Goal: Task Accomplishment & Management: Use online tool/utility

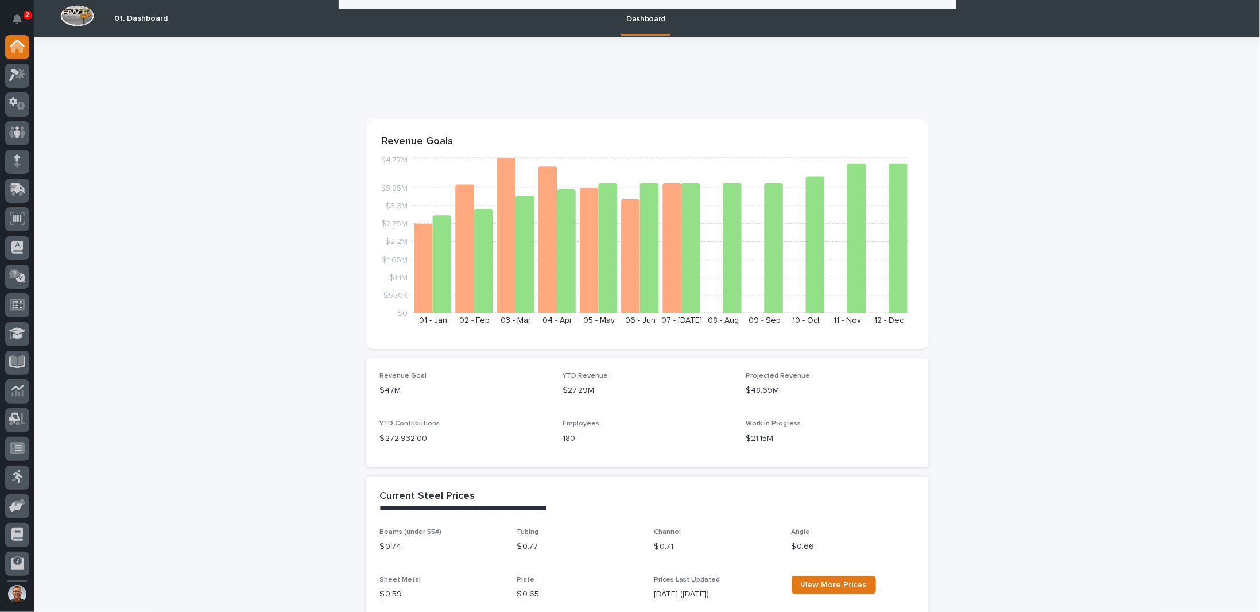
scroll to position [976, 0]
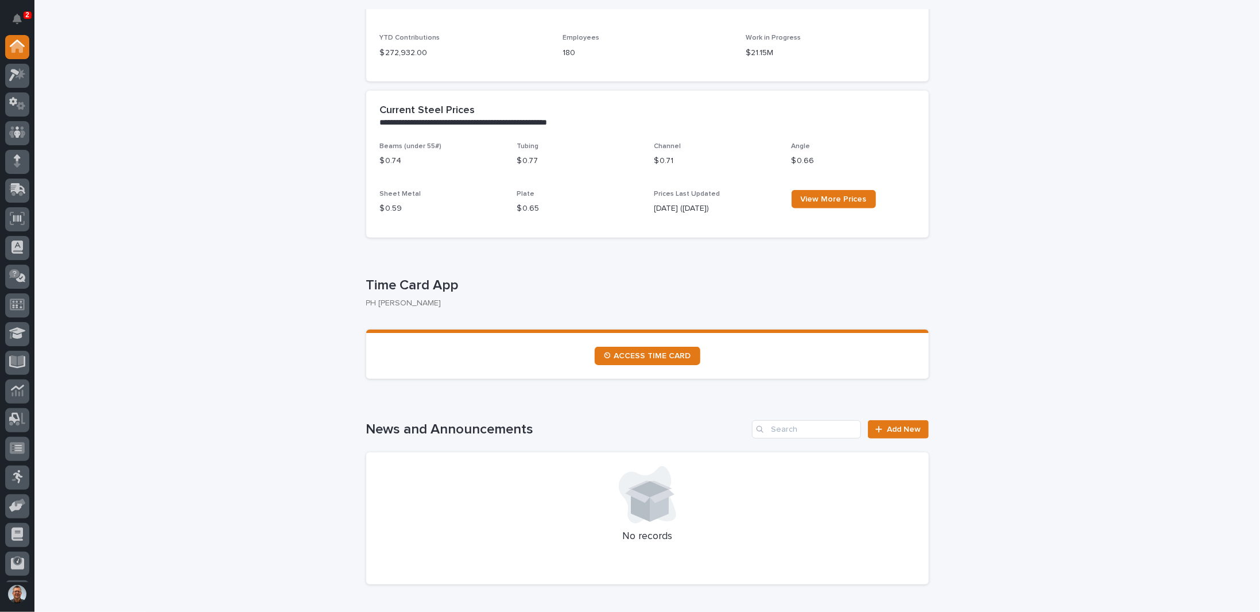
scroll to position [402, 0]
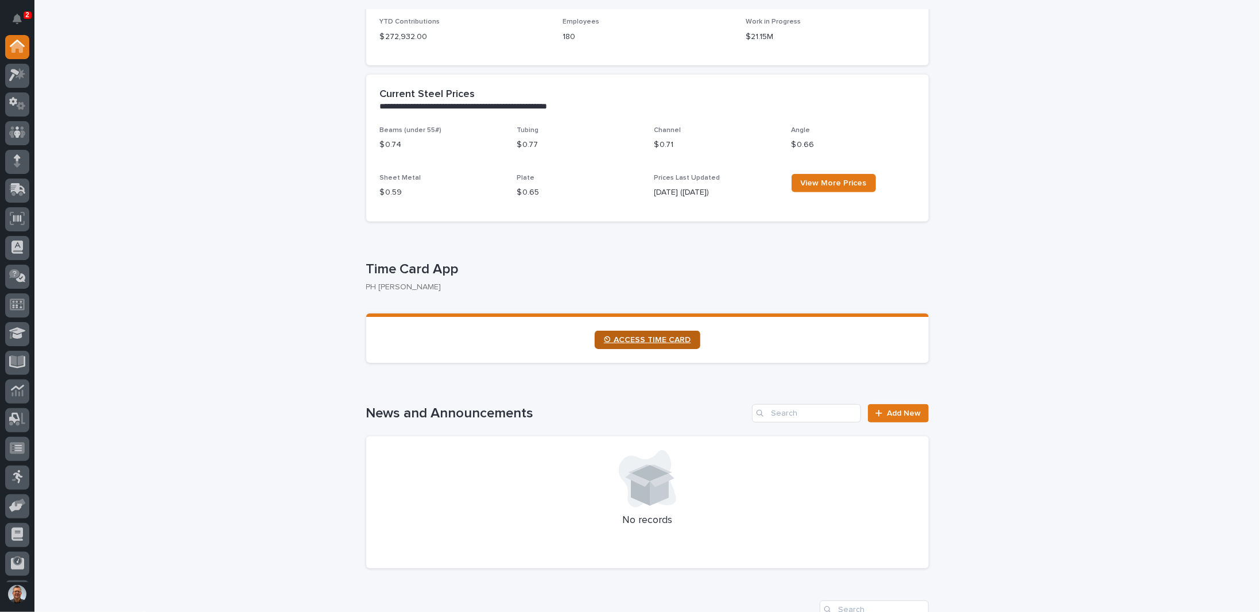
click at [636, 342] on span "⏲ ACCESS TIME CARD" at bounding box center [647, 340] width 87 height 8
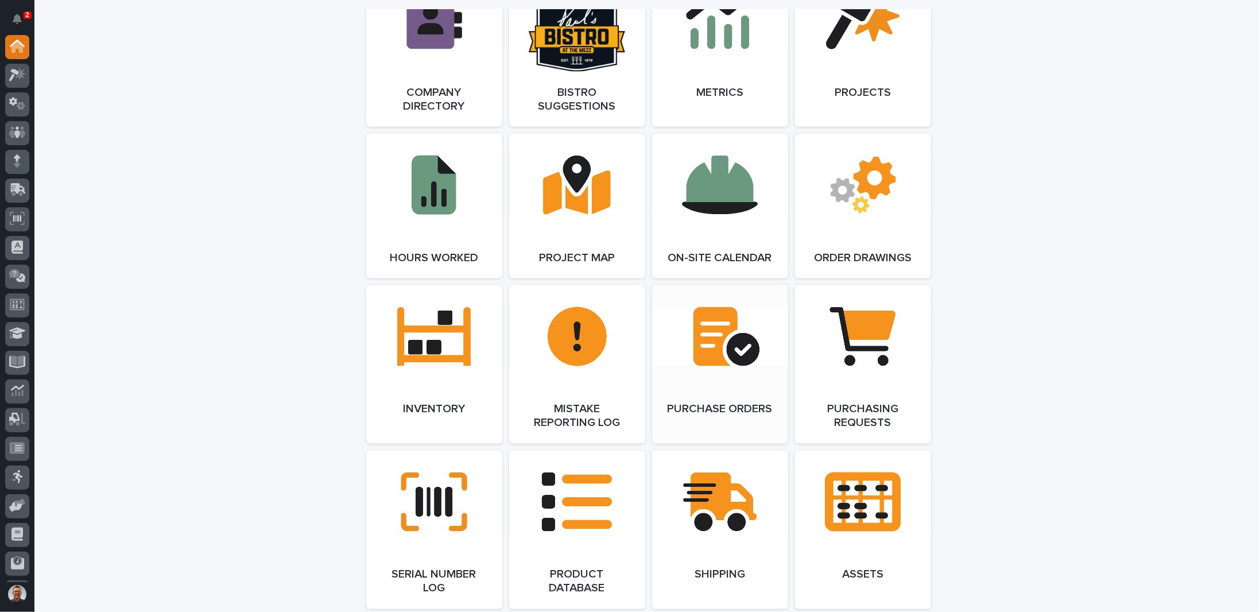
scroll to position [1091, 0]
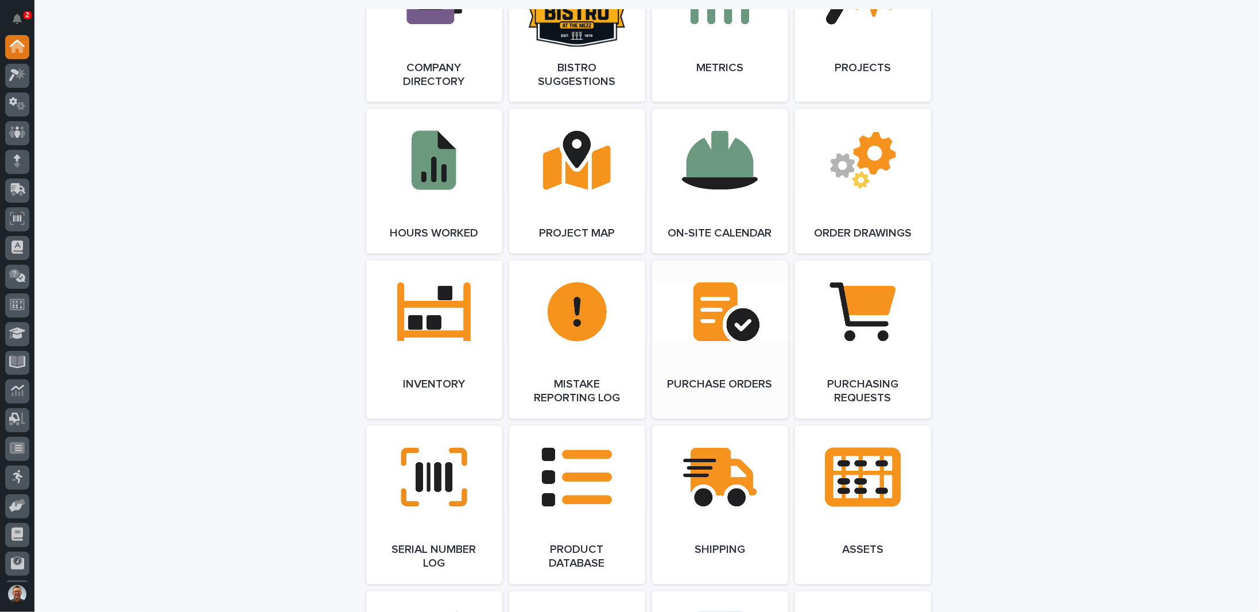
click at [699, 316] on link "Open Link" at bounding box center [720, 340] width 136 height 158
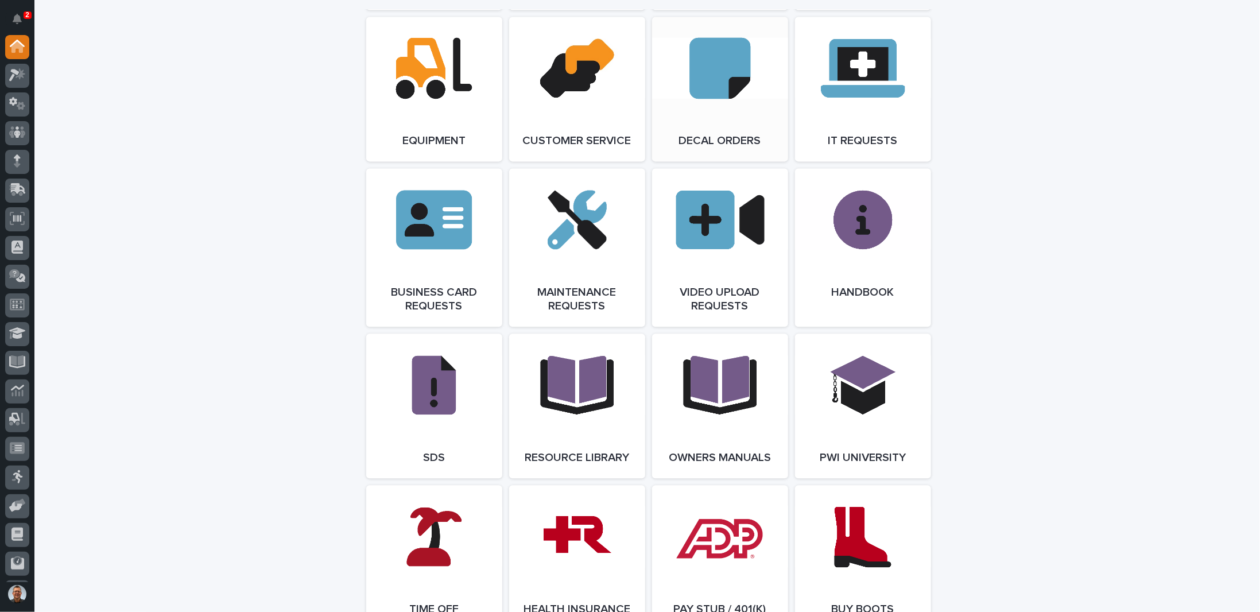
scroll to position [1722, 0]
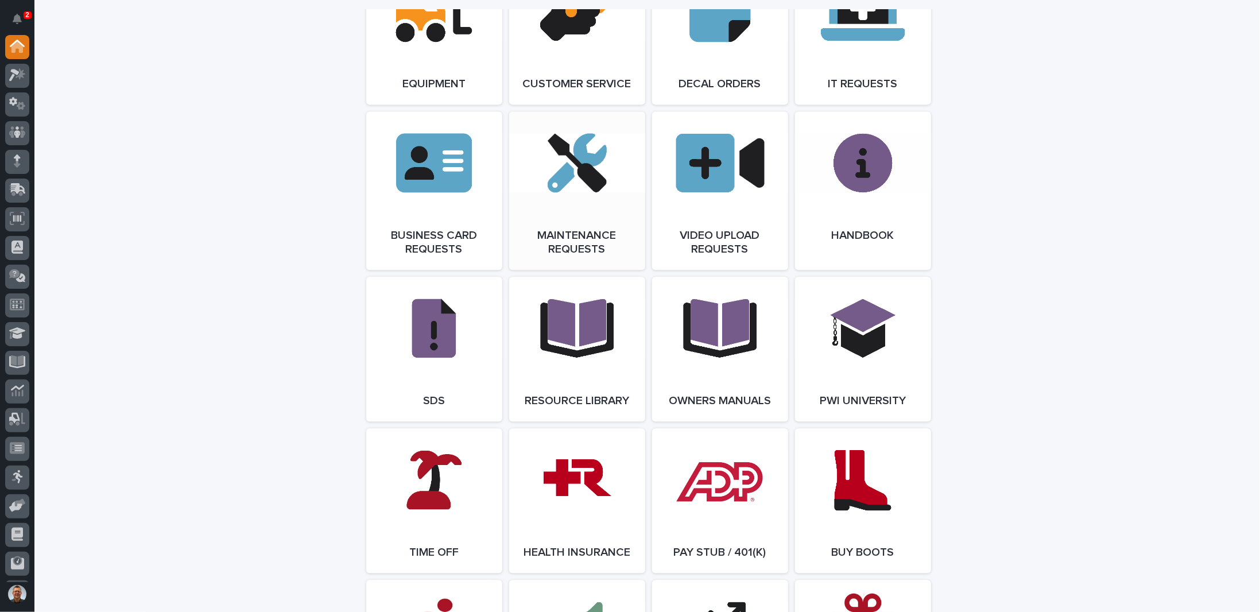
click at [584, 230] on link "Open Link" at bounding box center [577, 190] width 136 height 158
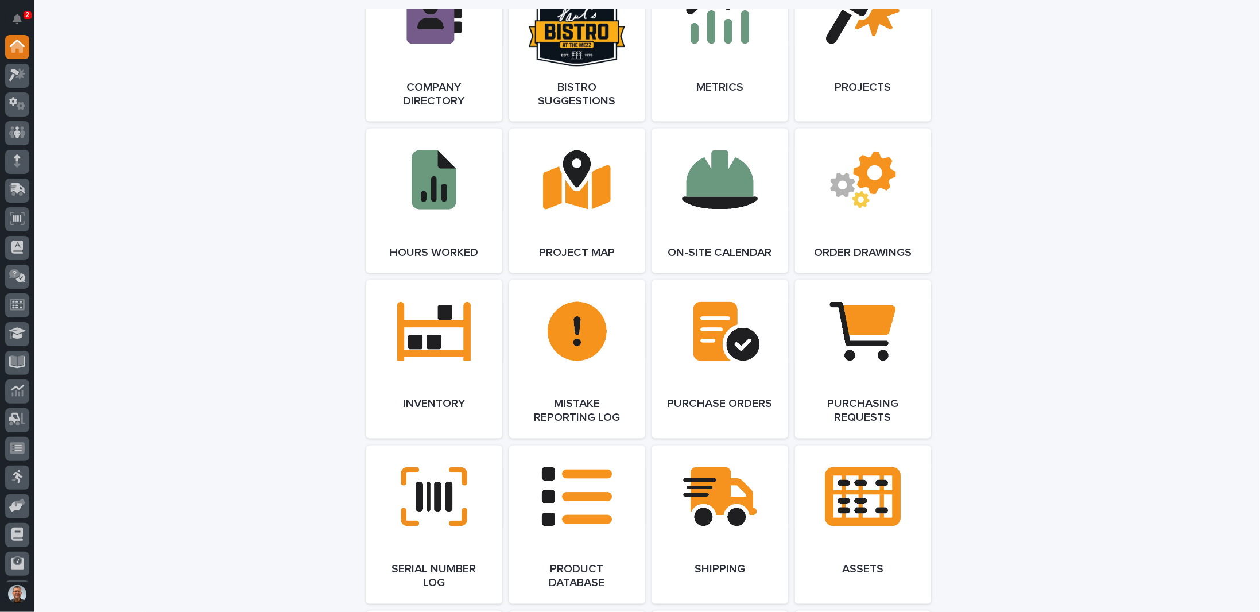
scroll to position [1063, 0]
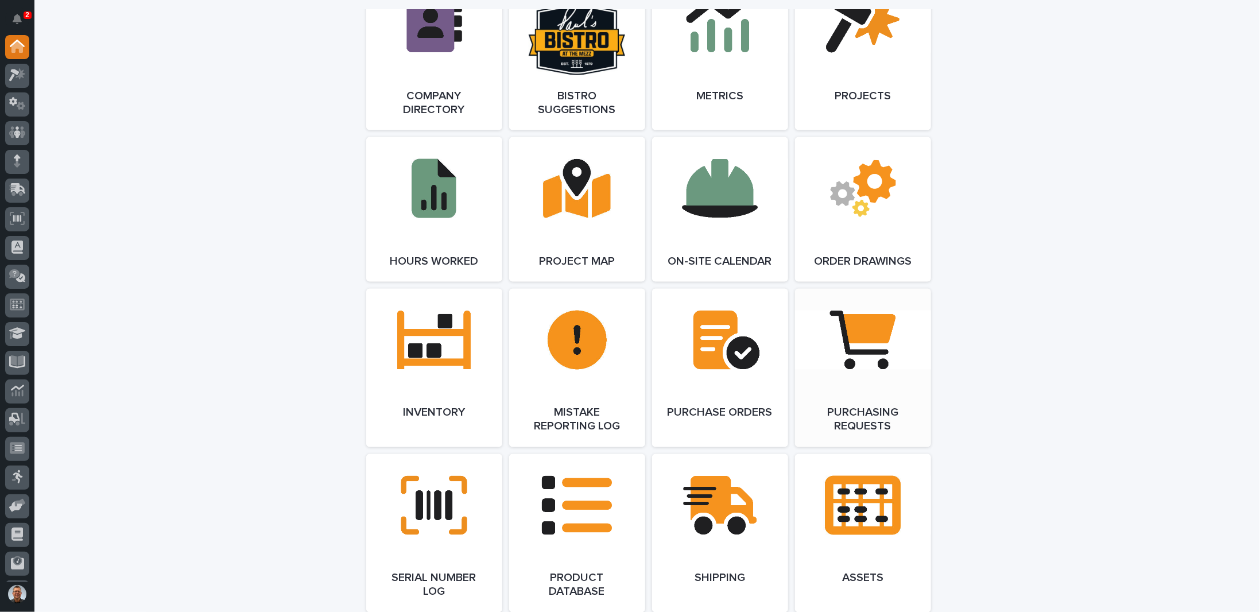
click at [862, 346] on link "Open Link" at bounding box center [863, 368] width 136 height 158
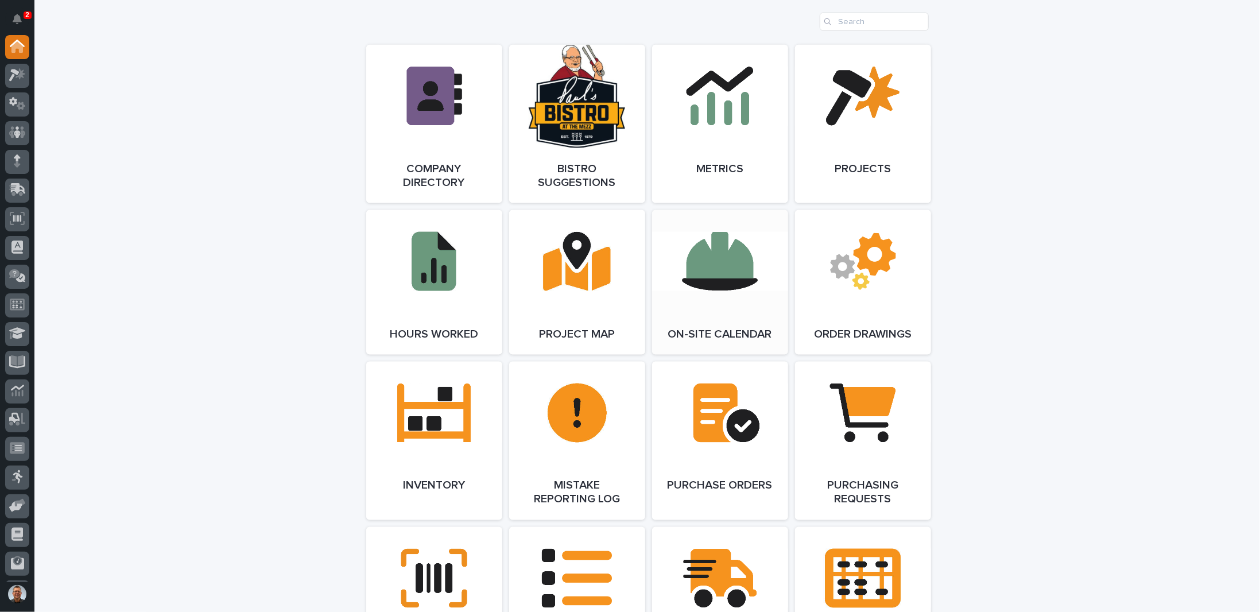
scroll to position [1005, 0]
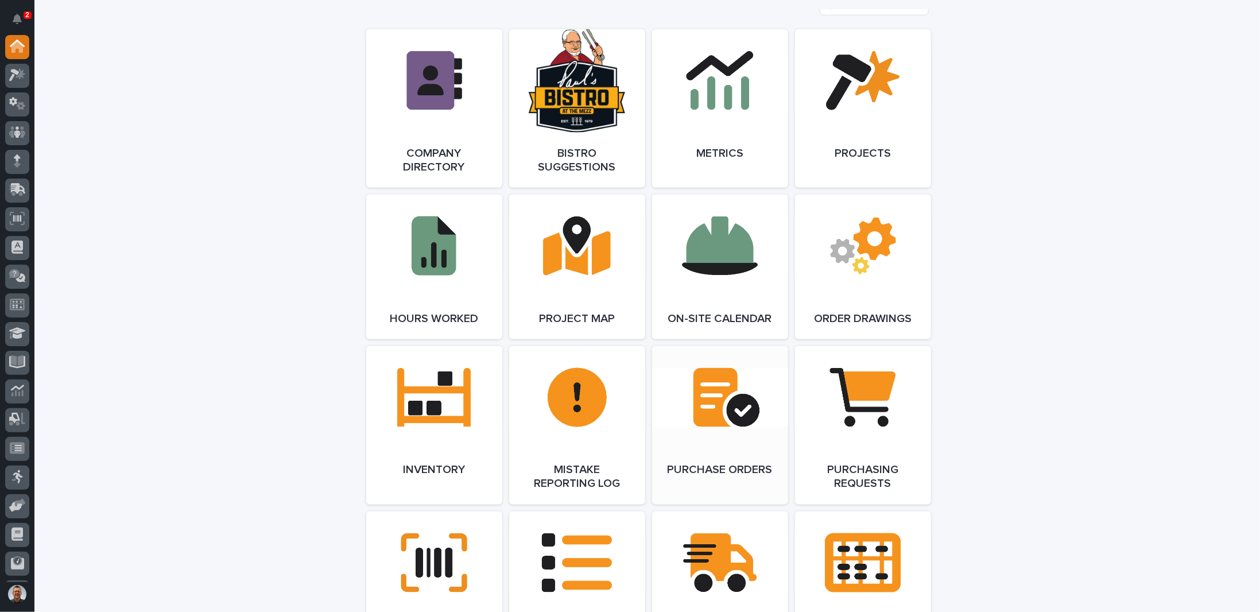
click at [705, 414] on link "Open Link" at bounding box center [720, 425] width 136 height 158
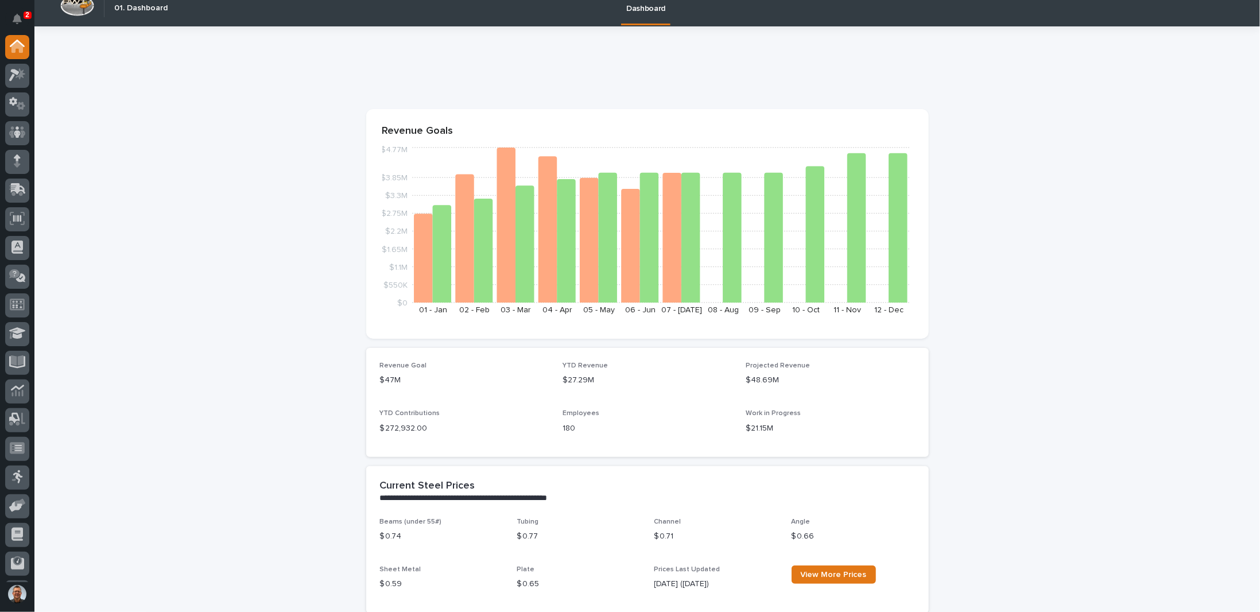
scroll to position [0, 0]
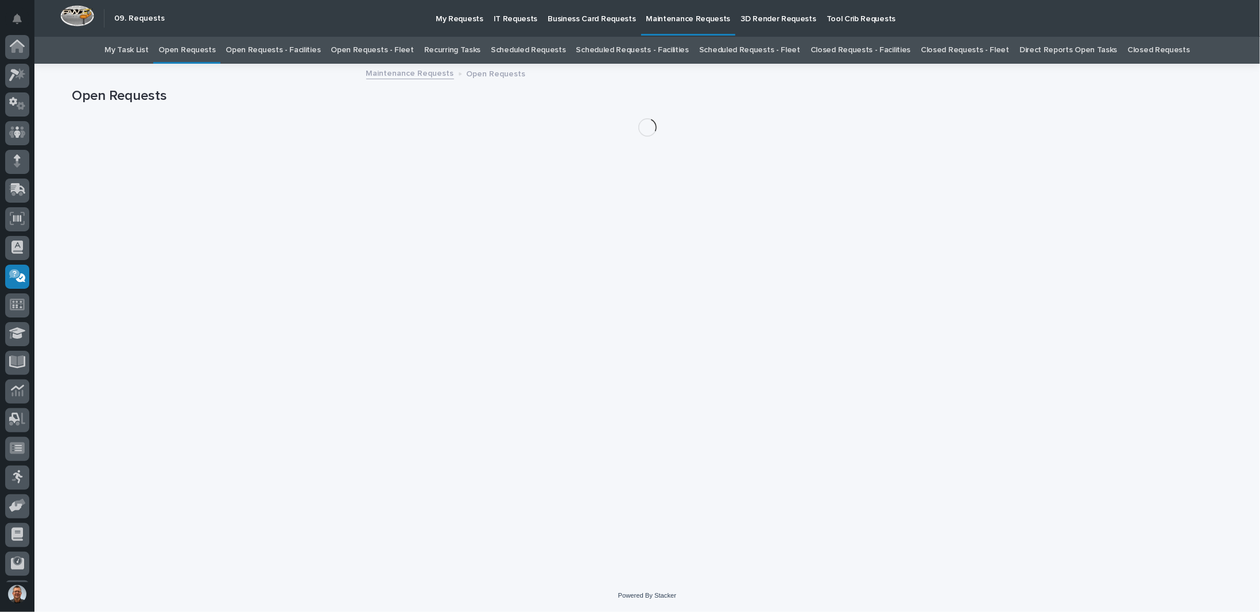
scroll to position [55, 0]
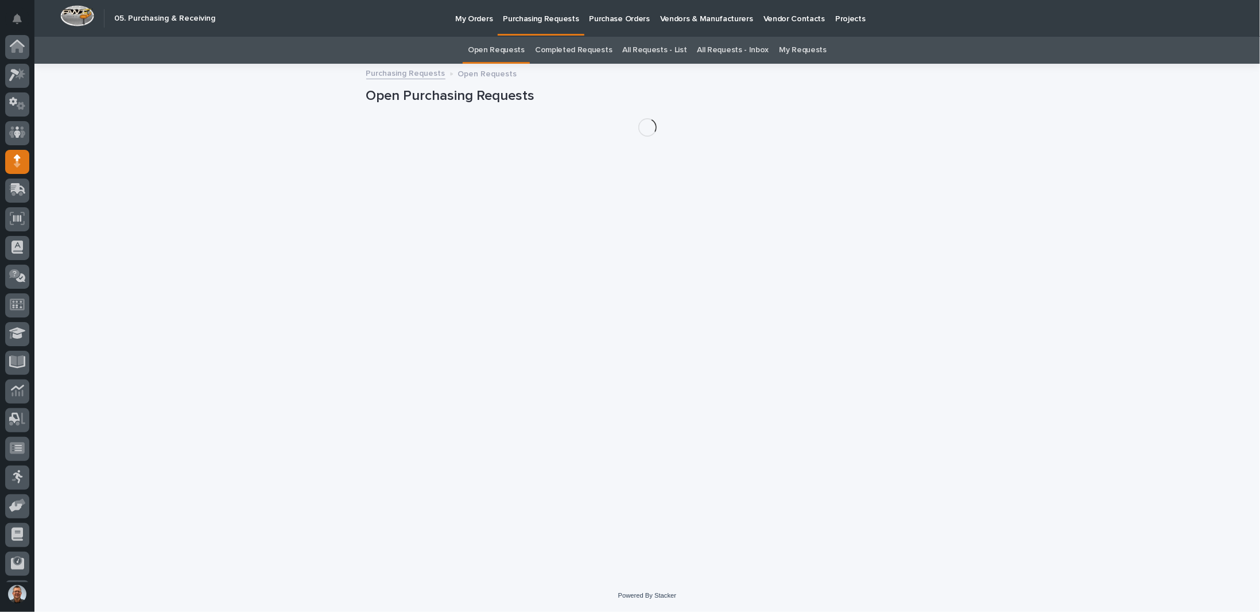
scroll to position [55, 0]
